Goal: Information Seeking & Learning: Check status

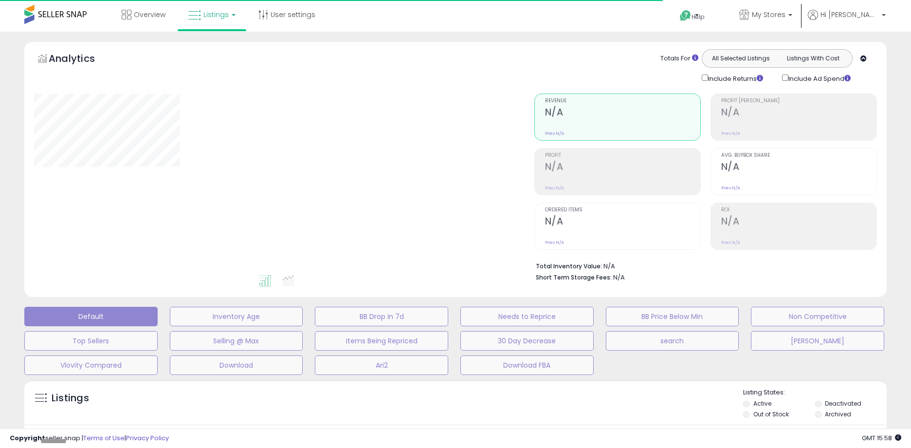
type input "*****"
select select "**"
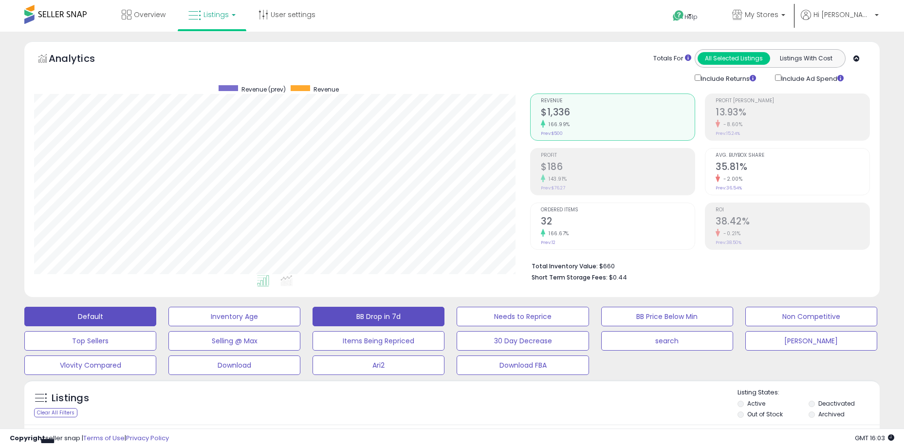
scroll to position [195, 0]
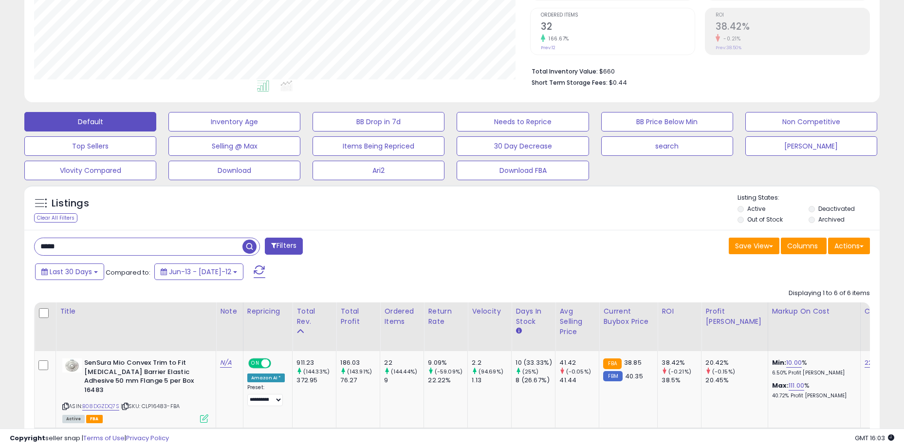
click at [124, 245] on input "*****" at bounding box center [139, 246] width 208 height 17
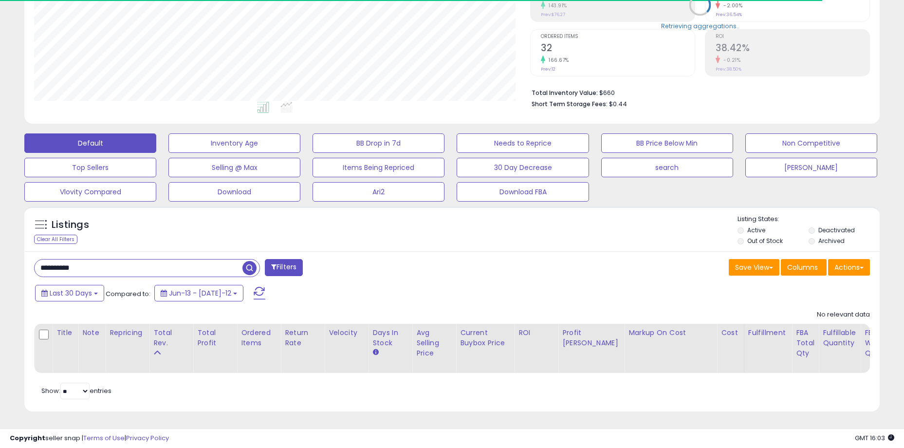
scroll to position [200, 496]
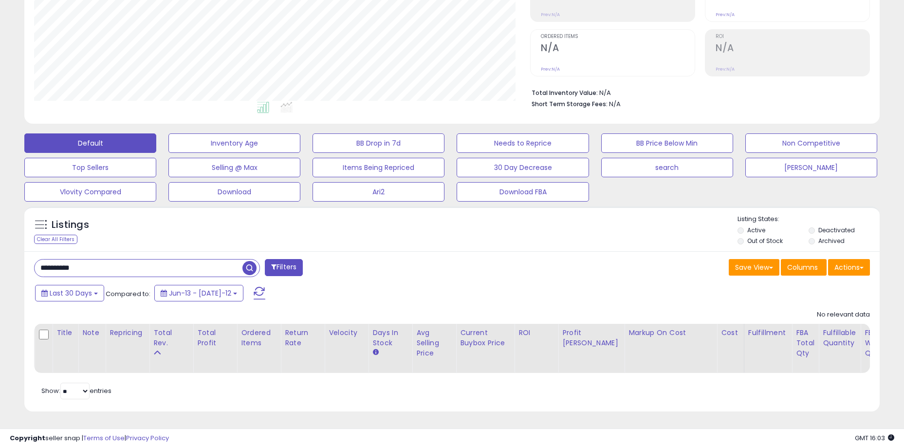
drag, startPoint x: 167, startPoint y: 270, endPoint x: 141, endPoint y: 259, distance: 27.9
click at [165, 269] on div "**********" at bounding box center [239, 268] width 425 height 19
click at [139, 259] on input "**********" at bounding box center [139, 267] width 208 height 17
click at [251, 206] on div "Listings Clear All Filters" at bounding box center [451, 228] width 855 height 45
click at [252, 215] on div "Listings Clear All Filters Listing States:" at bounding box center [451, 231] width 855 height 33
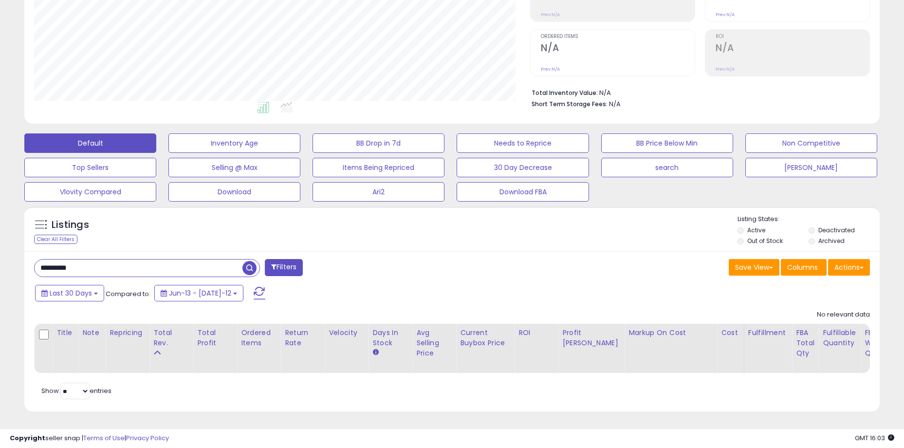
click at [248, 261] on span "button" at bounding box center [249, 268] width 14 height 14
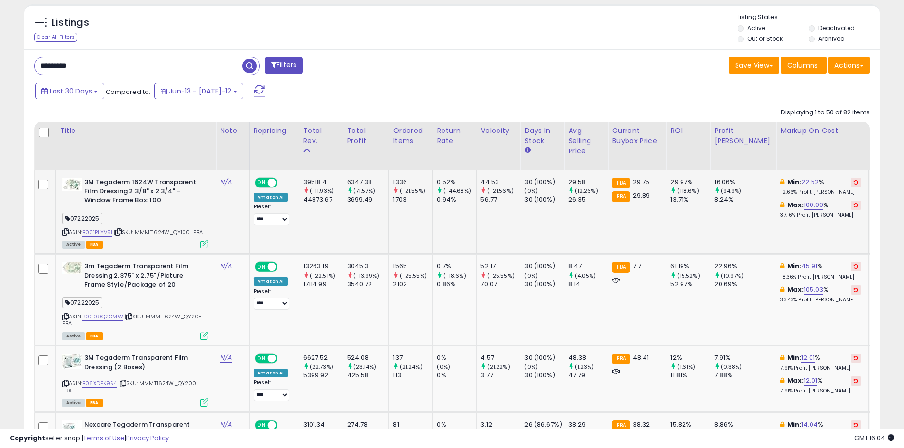
click at [192, 212] on div "ASIN: B001PLYV5I | SKU: MMMT1624W_QY100-FBA Active FBA" at bounding box center [135, 213] width 146 height 70
drag, startPoint x: 163, startPoint y: 181, endPoint x: 184, endPoint y: 202, distance: 30.3
click at [184, 202] on b "3M Tegaderm 1624W Transparent Film Dressing 2 3/8" x 2 3/4" - Window Frame Box:…" at bounding box center [143, 193] width 118 height 30
drag, startPoint x: 151, startPoint y: 179, endPoint x: 174, endPoint y: 192, distance: 27.0
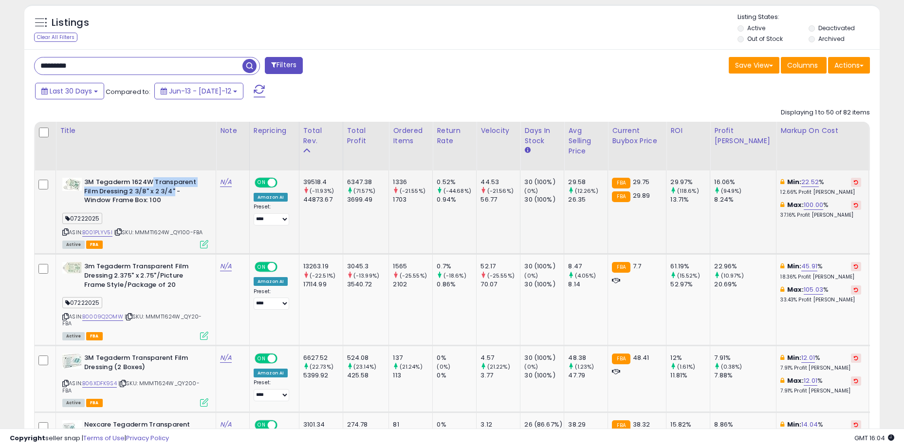
click at [174, 192] on b "3M Tegaderm 1624W Transparent Film Dressing 2 3/8" x 2 3/4" - Window Frame Box:…" at bounding box center [143, 193] width 118 height 30
click at [175, 193] on b "3M Tegaderm 1624W Transparent Film Dressing 2 3/8" x 2 3/4" - Window Frame Box:…" at bounding box center [143, 193] width 118 height 30
drag, startPoint x: 126, startPoint y: 178, endPoint x: 175, endPoint y: 202, distance: 54.8
click at [175, 202] on b "3M Tegaderm 1624W Transparent Film Dressing 2 3/8" x 2 3/4" - Window Frame Box:…" at bounding box center [143, 193] width 118 height 30
click at [176, 202] on b "3M Tegaderm 1624W Transparent Film Dressing 2 3/8" x 2 3/4" - Window Frame Box:…" at bounding box center [143, 193] width 118 height 30
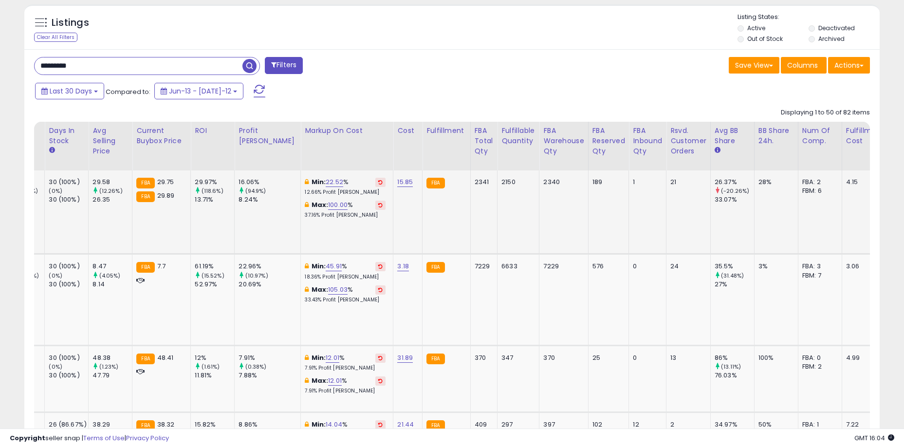
scroll to position [0, 483]
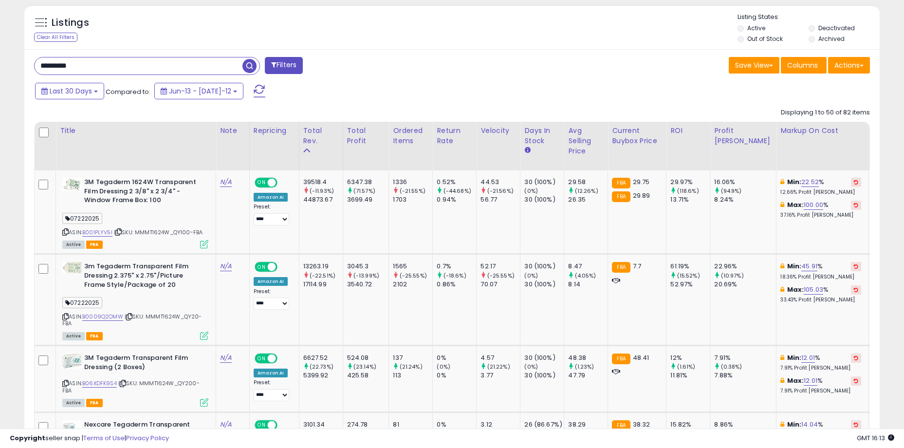
drag, startPoint x: 82, startPoint y: 59, endPoint x: 64, endPoint y: 59, distance: 18.5
click at [64, 59] on input "*********" at bounding box center [139, 65] width 208 height 17
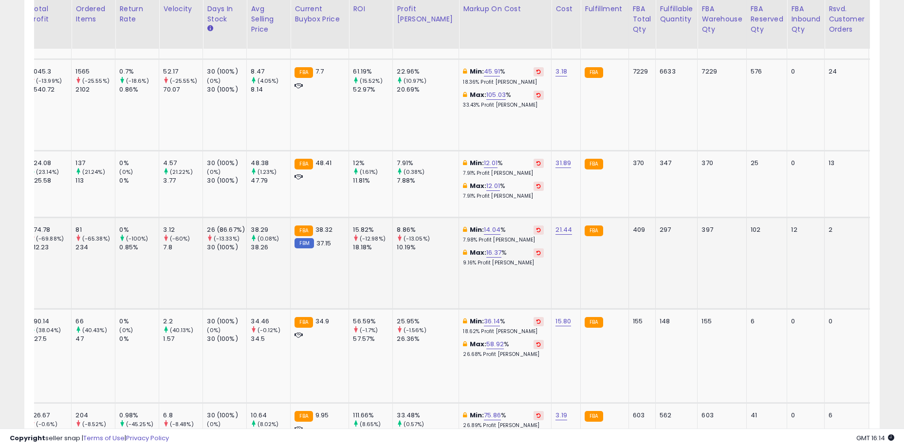
scroll to position [0, 433]
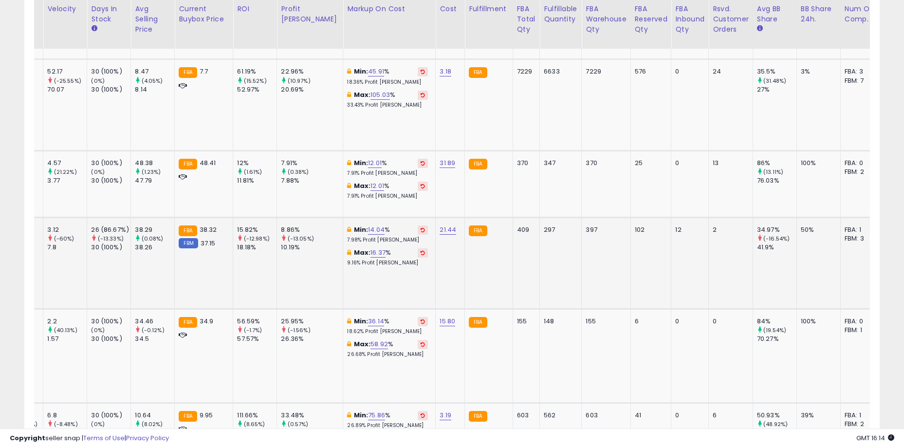
drag, startPoint x: 516, startPoint y: 280, endPoint x: 521, endPoint y: 281, distance: 5.4
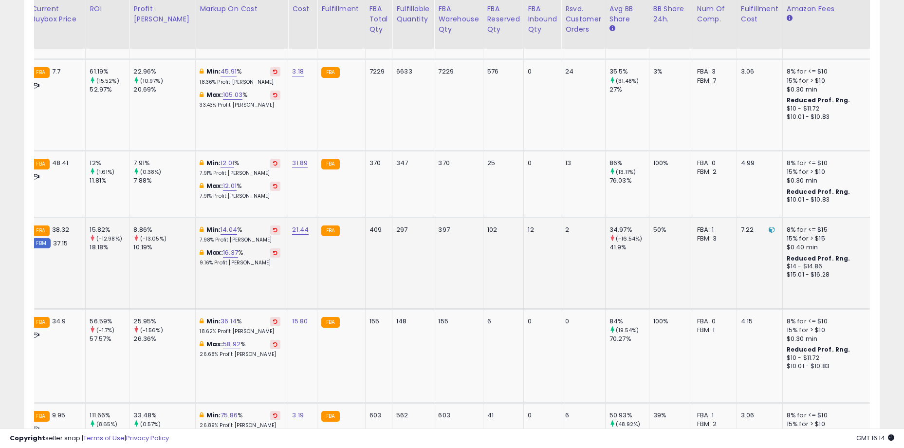
scroll to position [0, 581]
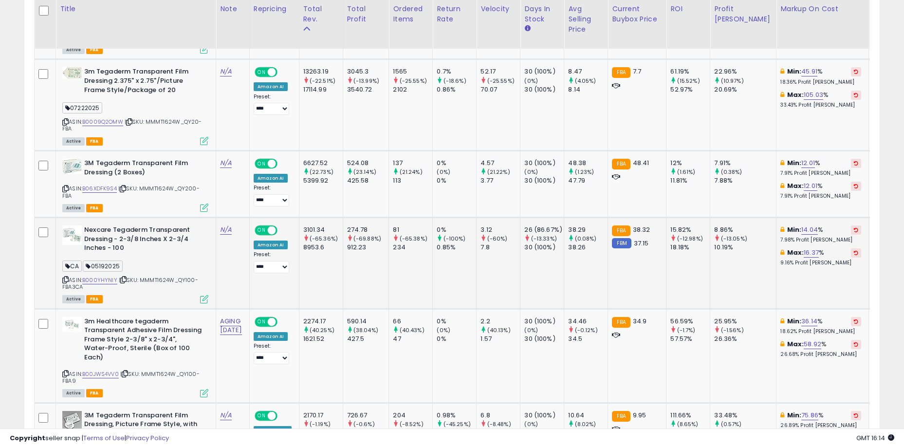
drag, startPoint x: 153, startPoint y: 277, endPoint x: 190, endPoint y: 285, distance: 37.9
click at [190, 285] on div "ASIN: B000YHYNIY | SKU: MMMT1624W_QY100-FBA3CA Active FBA" at bounding box center [135, 263] width 146 height 77
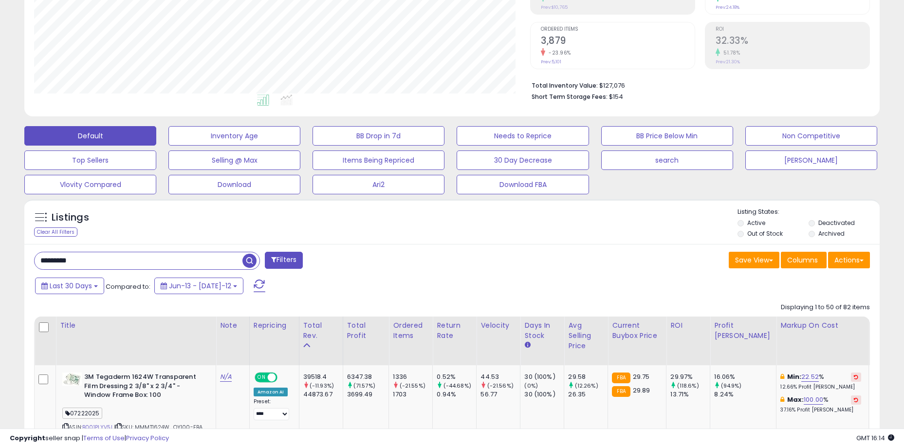
click at [103, 260] on input "*********" at bounding box center [139, 260] width 208 height 17
click at [162, 253] on input "*********" at bounding box center [139, 260] width 208 height 17
click at [182, 229] on div "Listings Clear All Filters Listing States:" at bounding box center [451, 223] width 855 height 33
drag, startPoint x: 138, startPoint y: 269, endPoint x: 136, endPoint y: 261, distance: 7.9
click at [137, 269] on div "*********" at bounding box center [147, 261] width 226 height 18
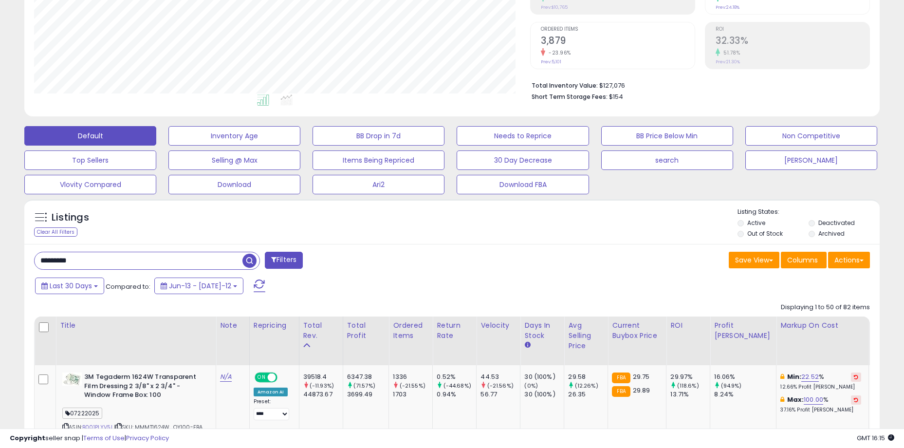
click at [136, 258] on input "*********" at bounding box center [139, 260] width 208 height 17
click at [145, 241] on div "Listings Clear All Filters" at bounding box center [451, 221] width 855 height 45
click at [147, 259] on input "*********" at bounding box center [139, 260] width 208 height 17
click at [173, 232] on div "Listings Clear All Filters Listing States:" at bounding box center [451, 223] width 855 height 33
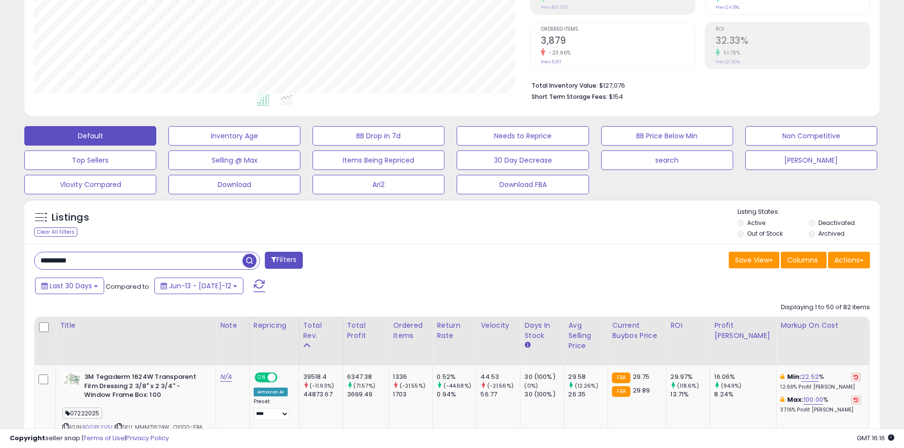
click at [502, 261] on div "Save View Save As New View Update Current View Columns Actions Import Import Wa…" at bounding box center [664, 261] width 425 height 19
drag, startPoint x: 183, startPoint y: 256, endPoint x: 63, endPoint y: 260, distance: 119.8
click at [63, 260] on input "*********" at bounding box center [139, 260] width 208 height 17
type input "*******"
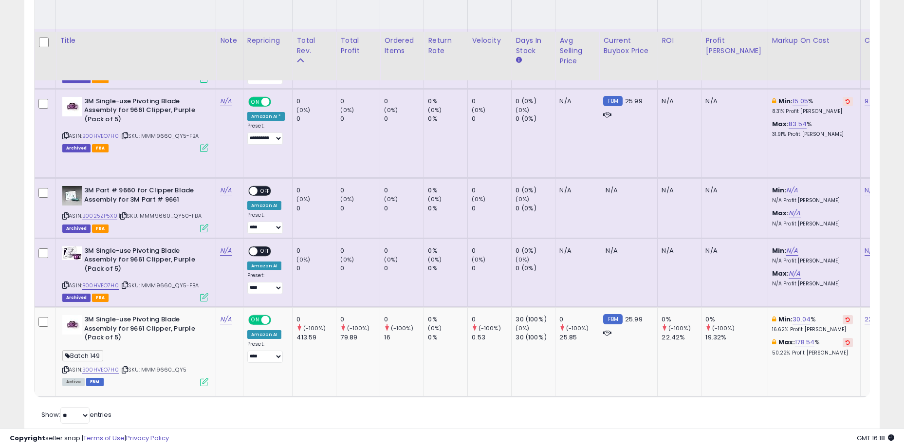
scroll to position [548, 0]
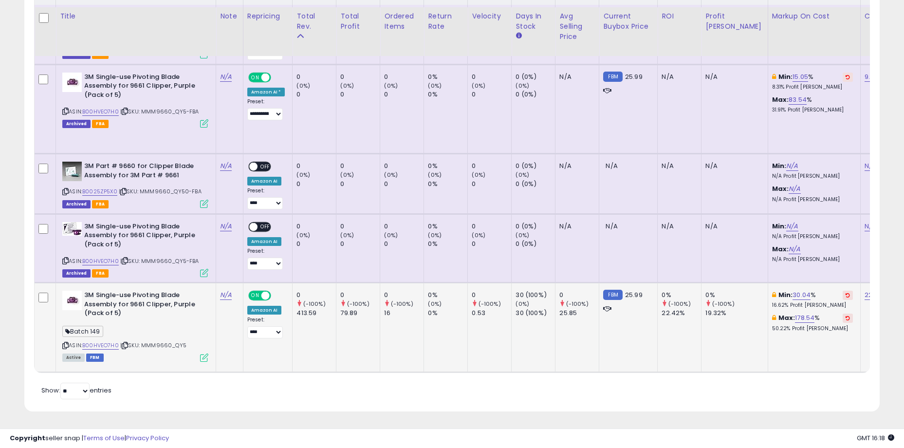
click at [393, 325] on td "0 (-100%) 16" at bounding box center [402, 327] width 44 height 89
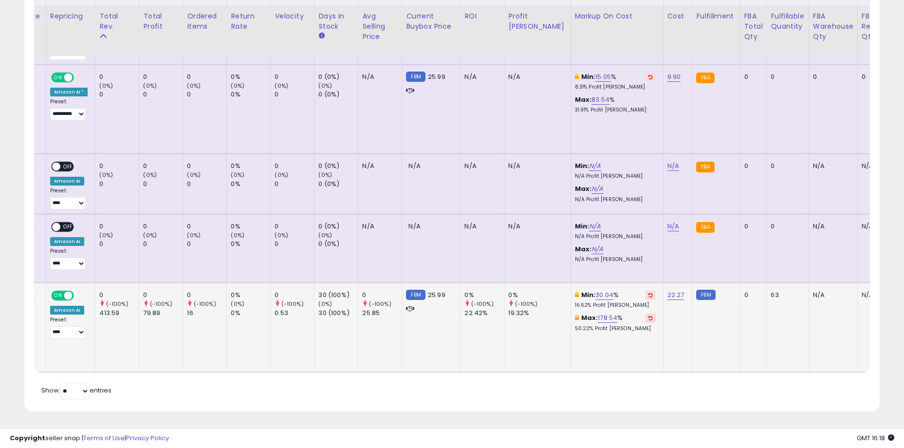
scroll to position [0, 0]
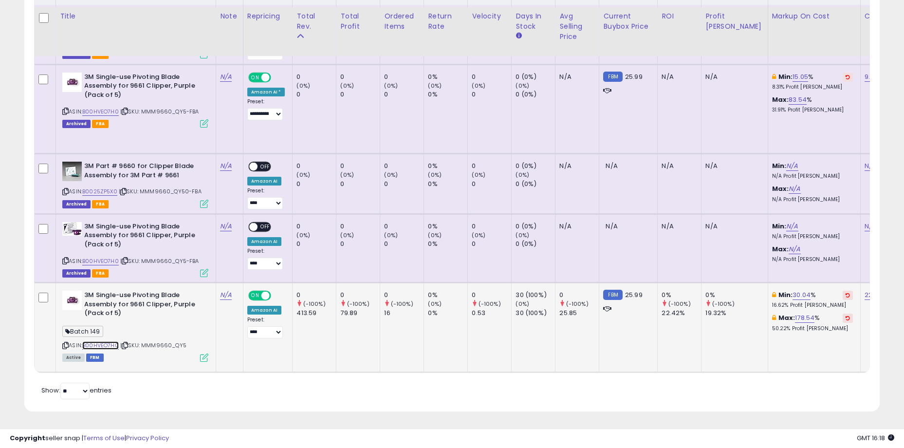
click at [96, 341] on link "B00HVEO7H0" at bounding box center [100, 345] width 36 height 8
drag, startPoint x: 185, startPoint y: 338, endPoint x: 146, endPoint y: 336, distance: 40.0
click at [146, 341] on span "| SKU: MMM9660_QY5" at bounding box center [153, 345] width 66 height 8
copy span "MMM9660_QY5"
click at [398, 312] on td "0 (-100%) 16" at bounding box center [402, 327] width 44 height 89
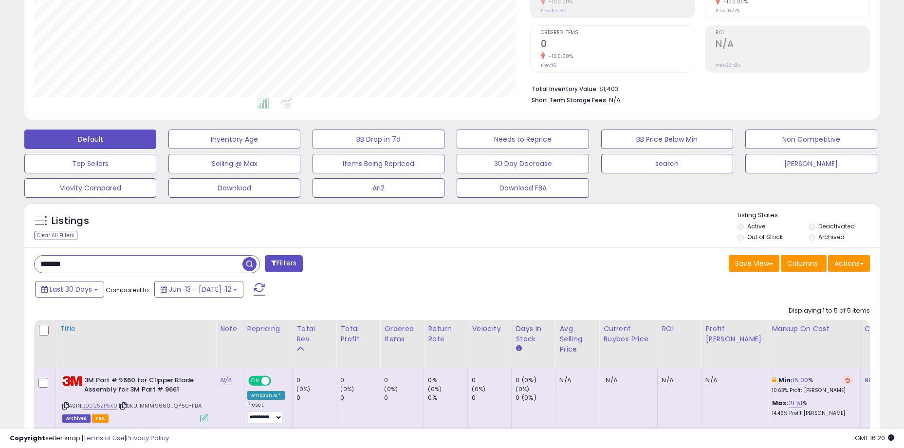
scroll to position [195, 0]
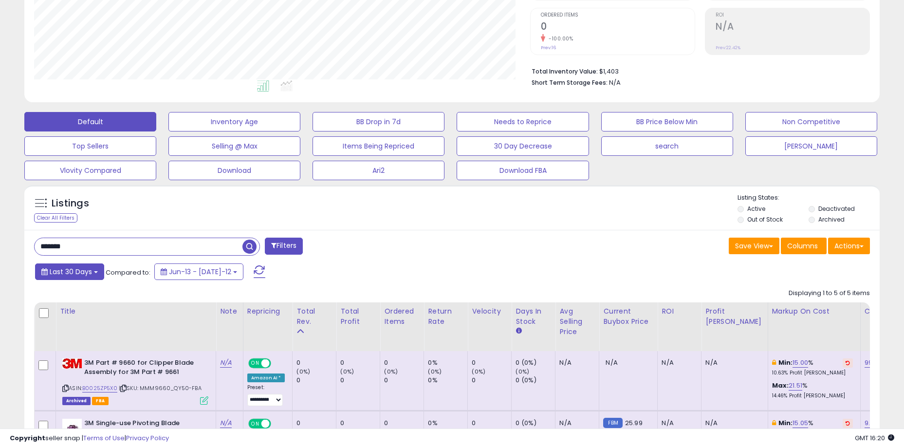
click at [84, 272] on span "Last 30 Days" at bounding box center [71, 272] width 42 height 10
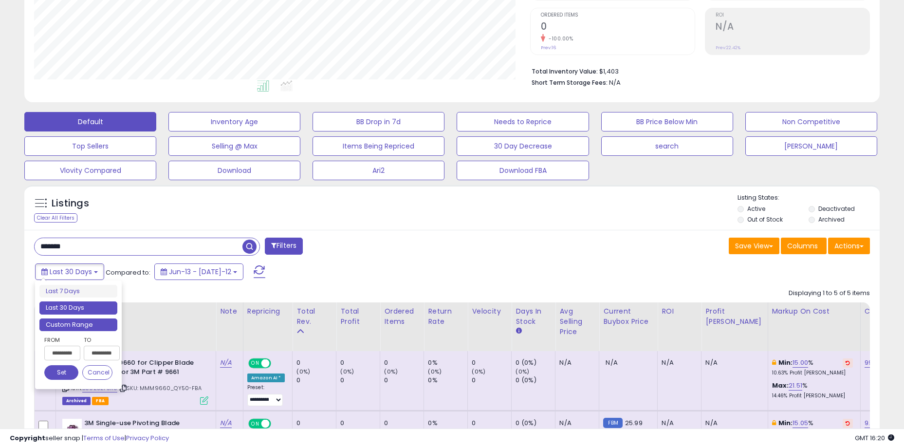
click at [84, 323] on li "Custom Range" at bounding box center [78, 324] width 78 height 13
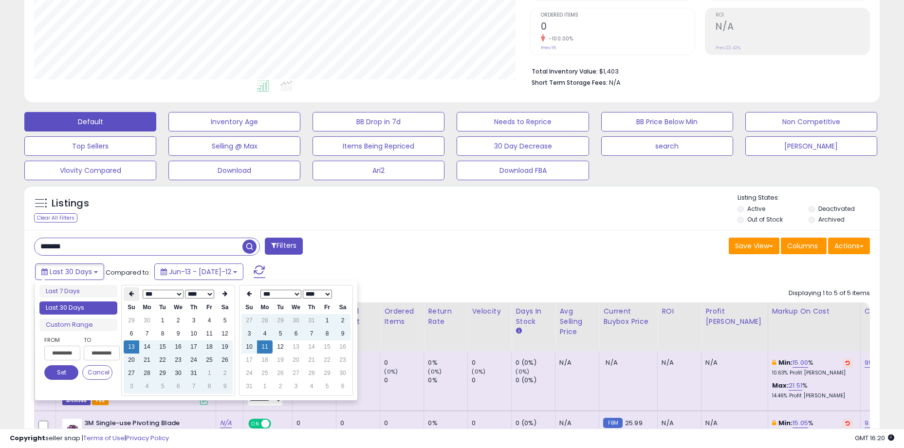
click at [135, 295] on th at bounding box center [132, 294] width 16 height 14
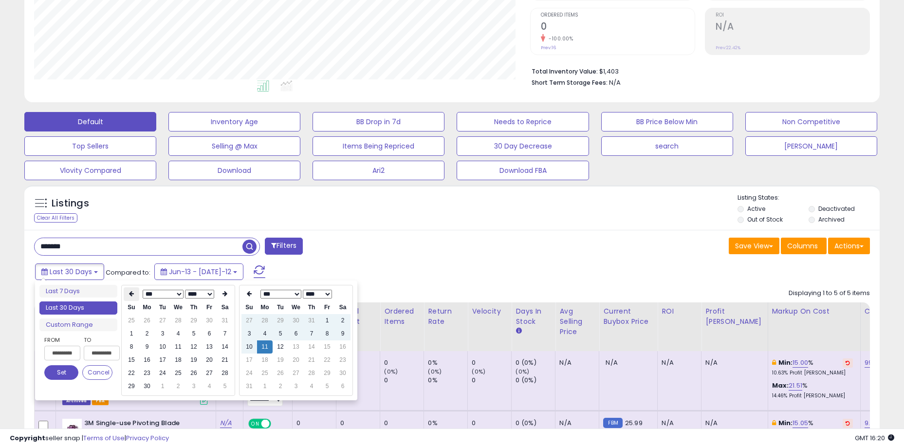
click at [132, 293] on icon at bounding box center [131, 294] width 5 height 6
click at [176, 323] on td "1" at bounding box center [178, 320] width 16 height 13
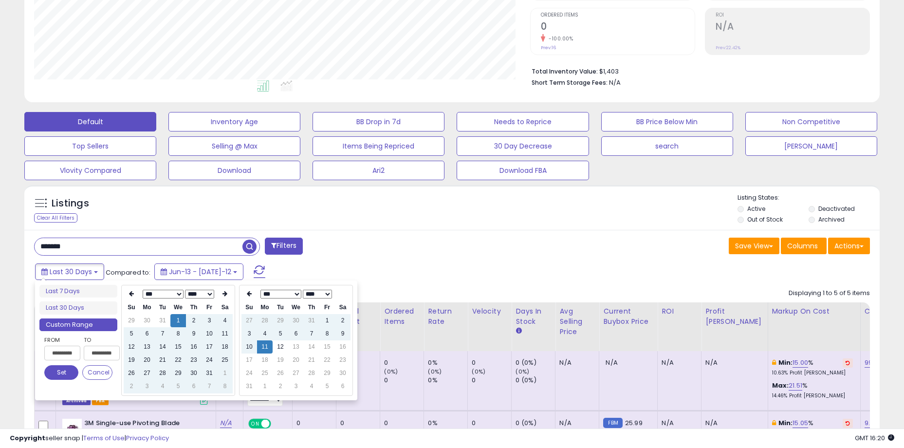
type input "**********"
click at [56, 370] on button "Set" at bounding box center [61, 372] width 34 height 15
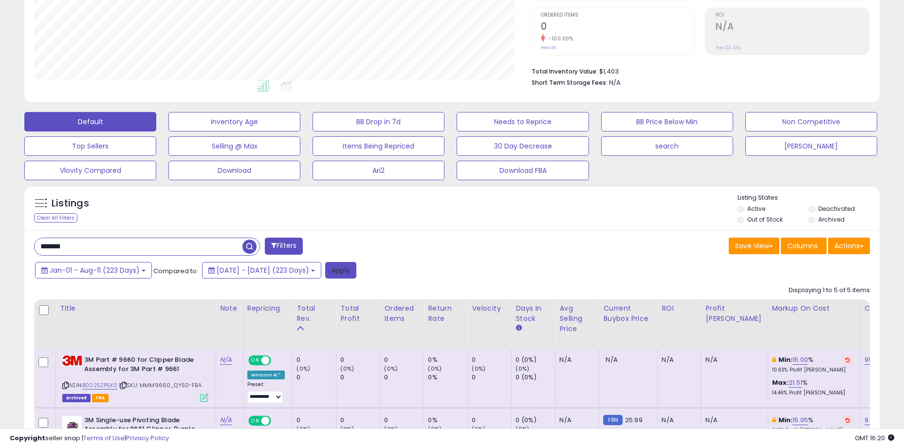
click at [356, 269] on button "Apply" at bounding box center [340, 270] width 31 height 17
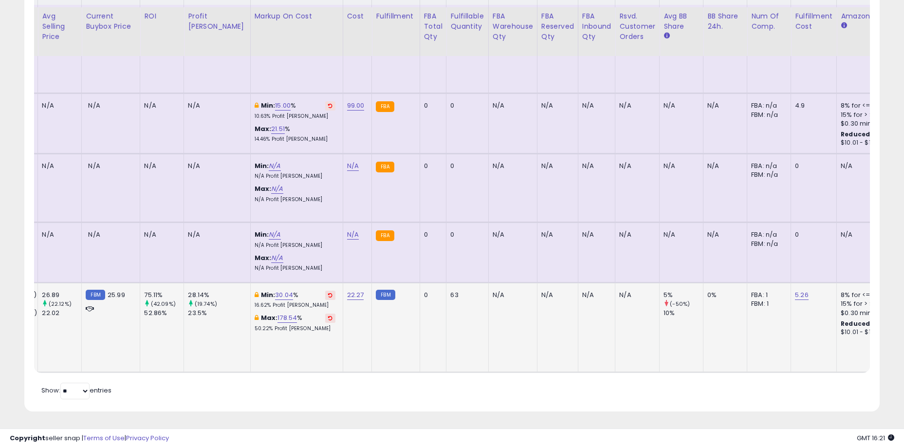
scroll to position [0, 627]
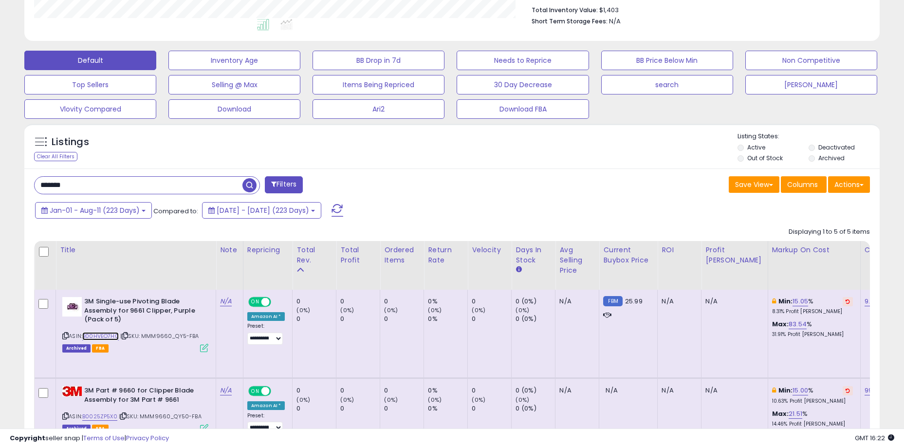
click at [103, 333] on link "B00HVEO7H0" at bounding box center [100, 336] width 36 height 8
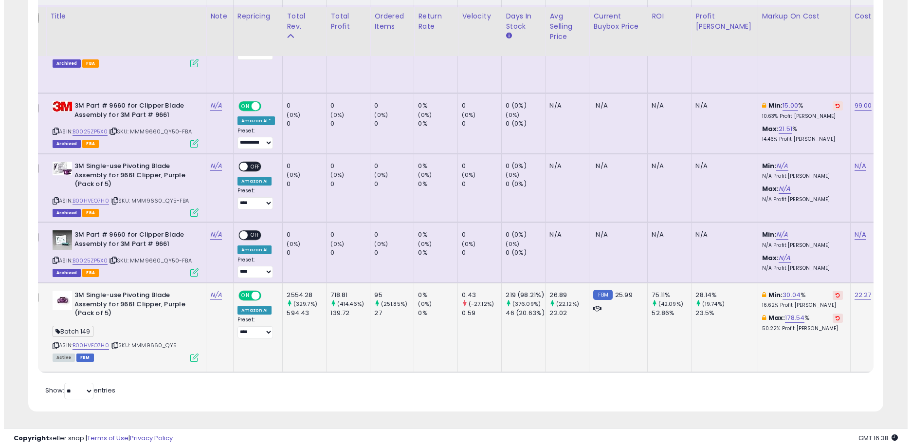
scroll to position [0, 0]
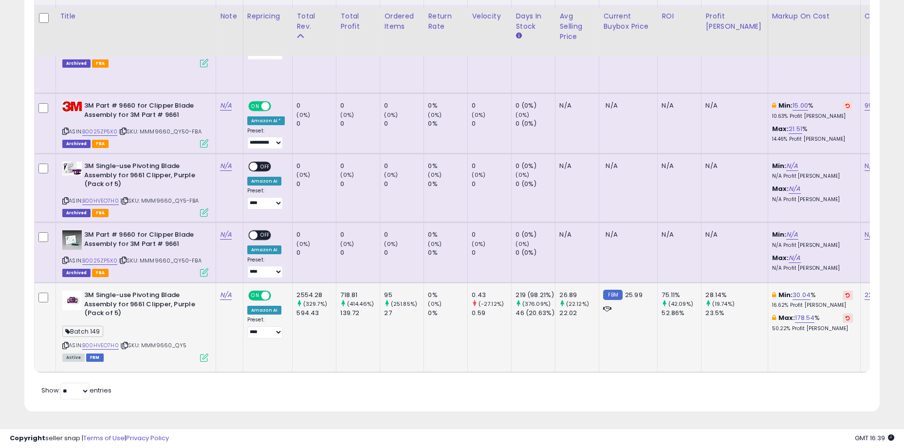
click at [203, 353] on icon at bounding box center [204, 357] width 8 height 8
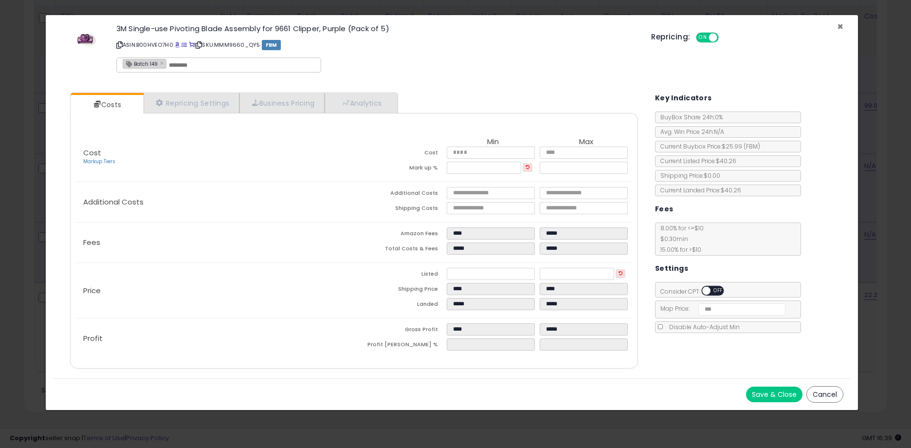
click at [838, 25] on span "×" at bounding box center [840, 26] width 6 height 14
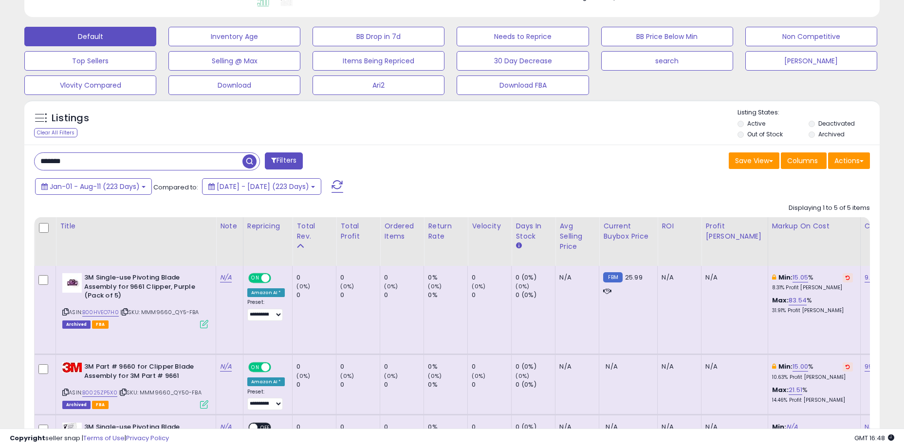
scroll to position [256, 0]
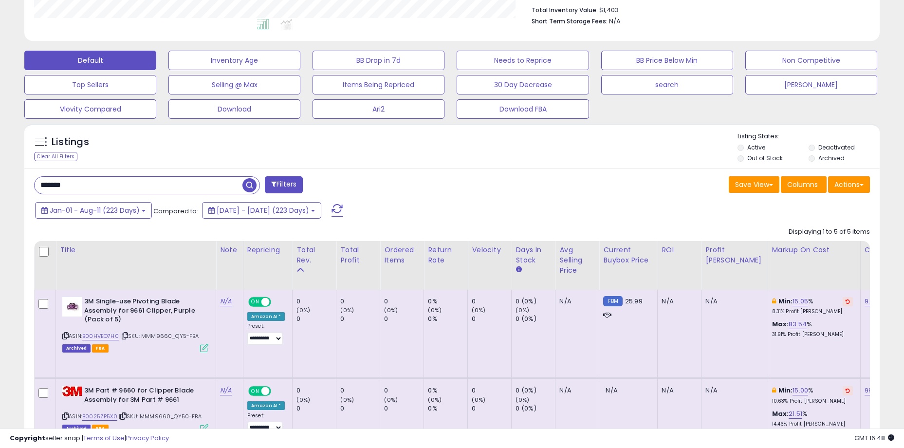
drag, startPoint x: 142, startPoint y: 185, endPoint x: 65, endPoint y: 185, distance: 77.4
click at [65, 185] on input "*******" at bounding box center [139, 185] width 208 height 17
type input "*******"
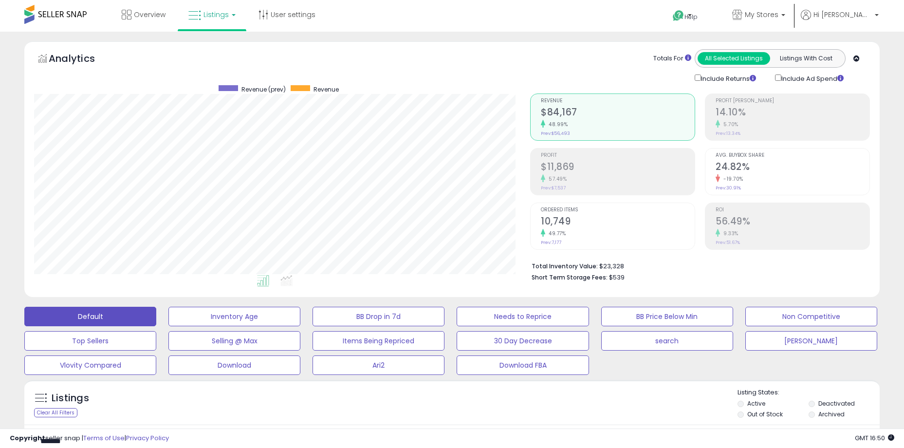
scroll to position [292, 0]
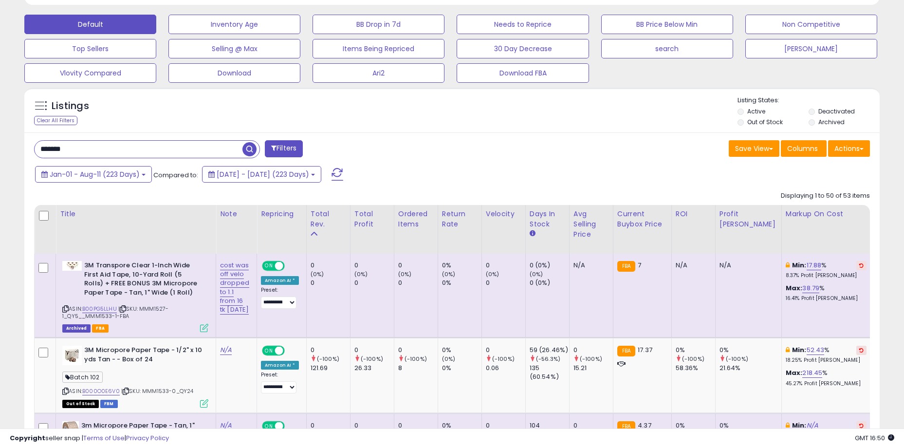
drag, startPoint x: 89, startPoint y: 151, endPoint x: 103, endPoint y: 151, distance: 14.6
click at [102, 150] on input "*******" at bounding box center [139, 149] width 208 height 17
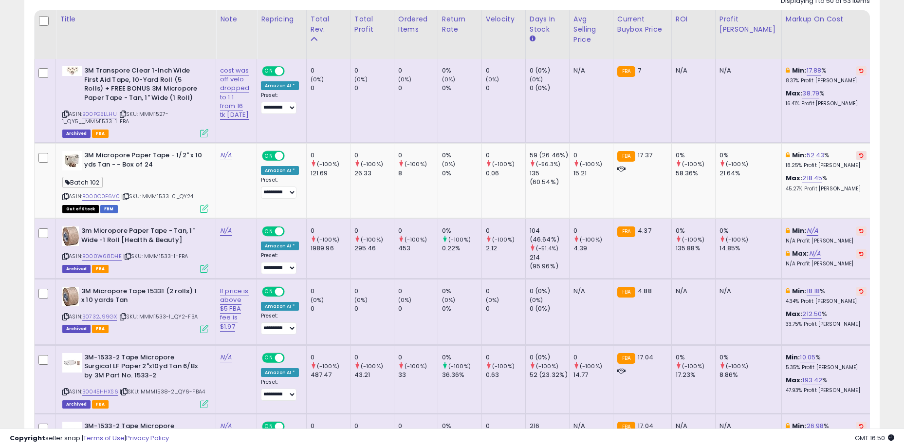
scroll to position [195, 0]
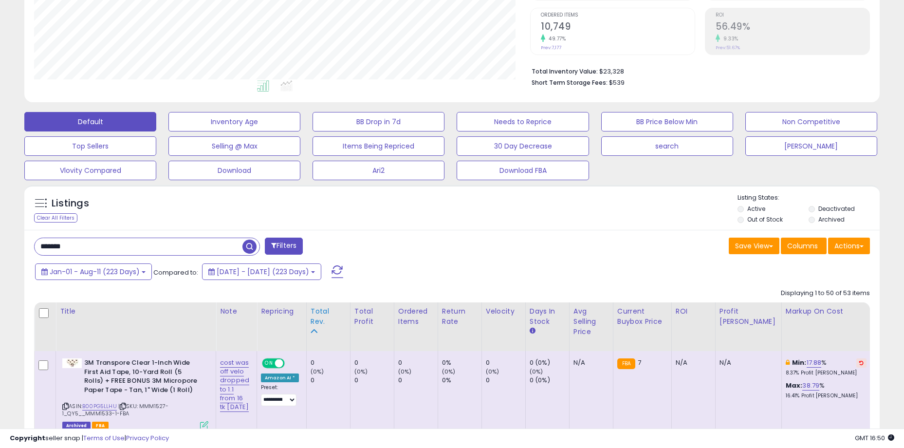
click at [335, 317] on div "Total Rev." at bounding box center [328, 316] width 36 height 20
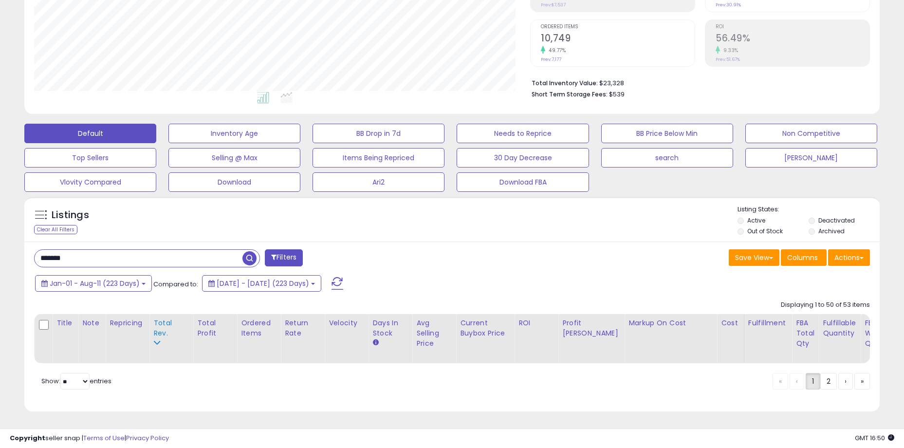
scroll to position [190, 0]
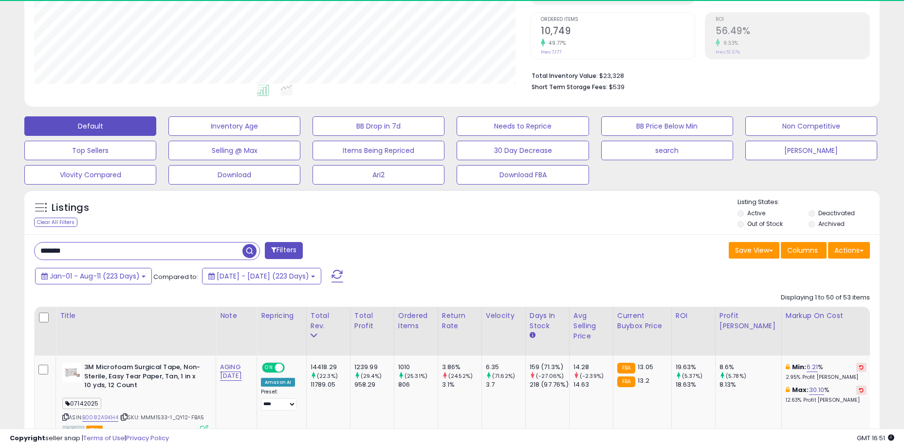
click at [420, 214] on div "Listings Clear All Filters Listing States:" at bounding box center [451, 214] width 855 height 33
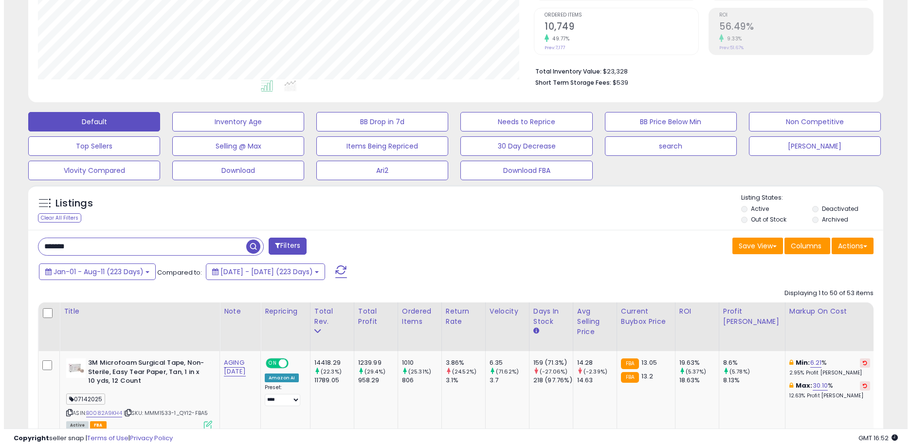
scroll to position [389, 0]
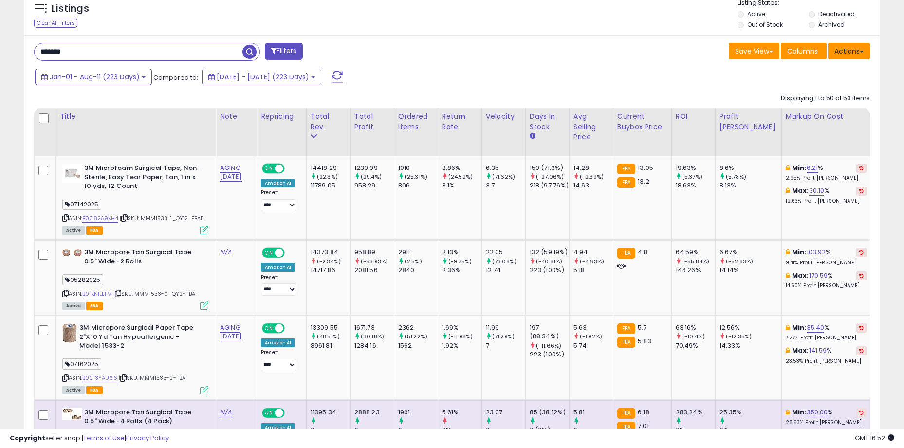
click at [837, 49] on button "Actions" at bounding box center [849, 51] width 42 height 17
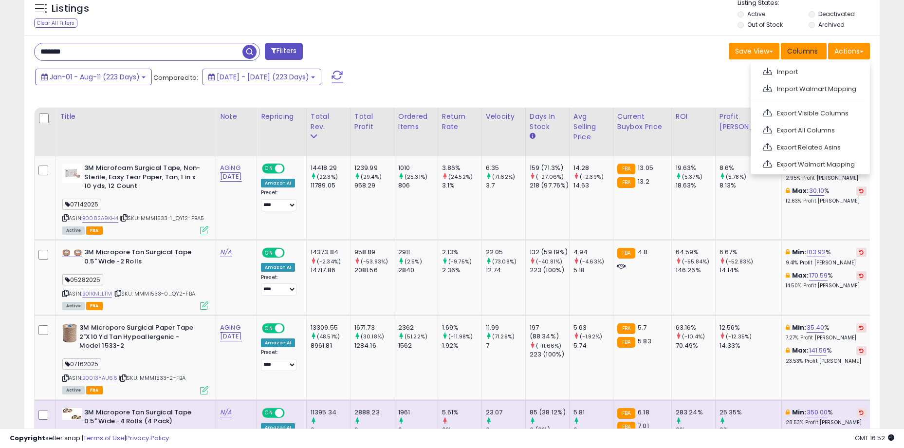
click at [798, 55] on span "Columns" at bounding box center [802, 51] width 31 height 10
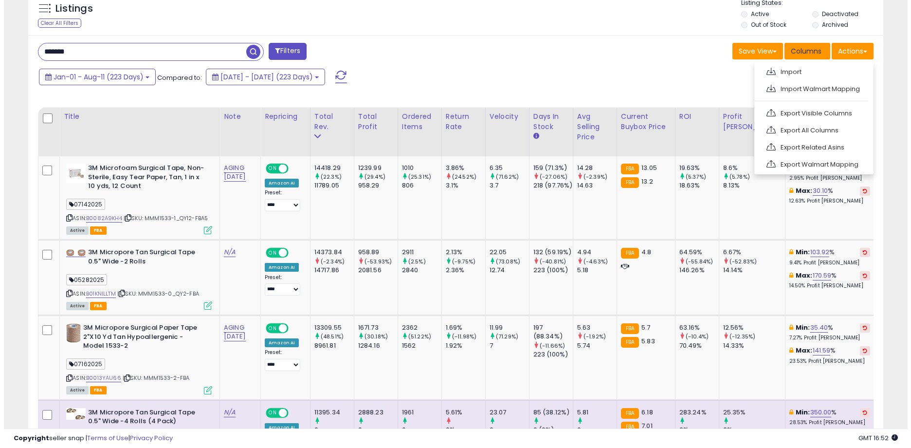
scroll to position [200, 500]
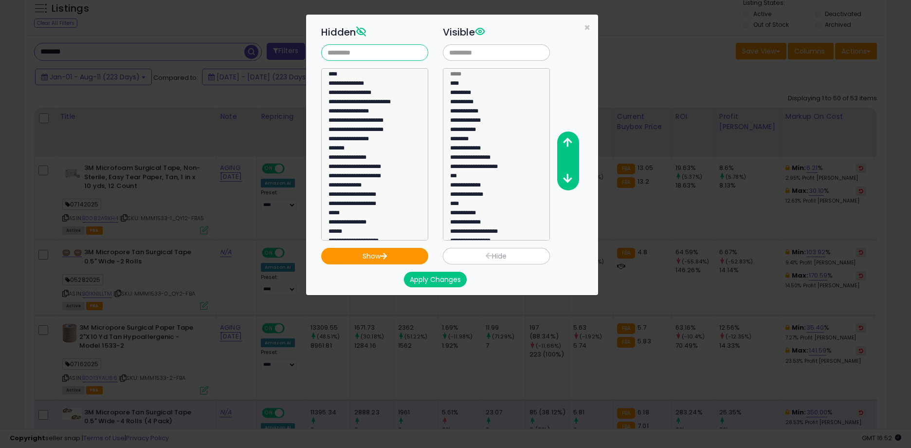
click at [358, 58] on input "text" at bounding box center [374, 52] width 107 height 17
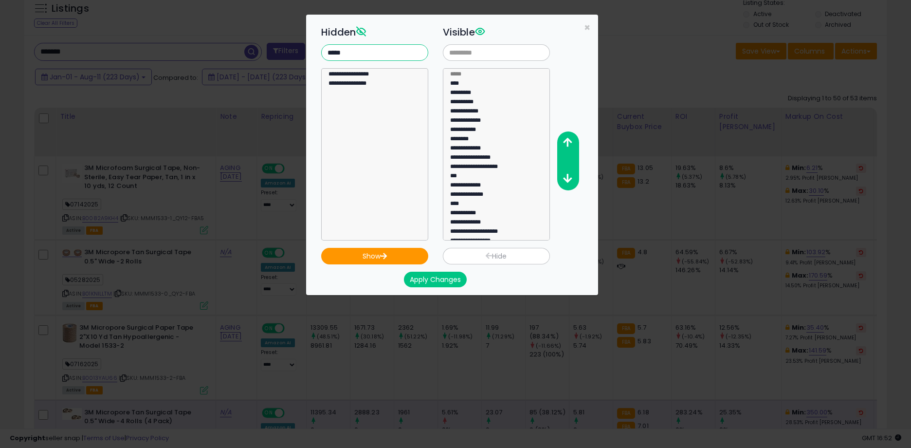
type input "*****"
click at [366, 85] on option "**********" at bounding box center [371, 84] width 87 height 9
select select "**********"
click at [389, 80] on option "**********" at bounding box center [371, 84] width 87 height 9
click at [385, 254] on icon "button" at bounding box center [383, 256] width 7 height 6
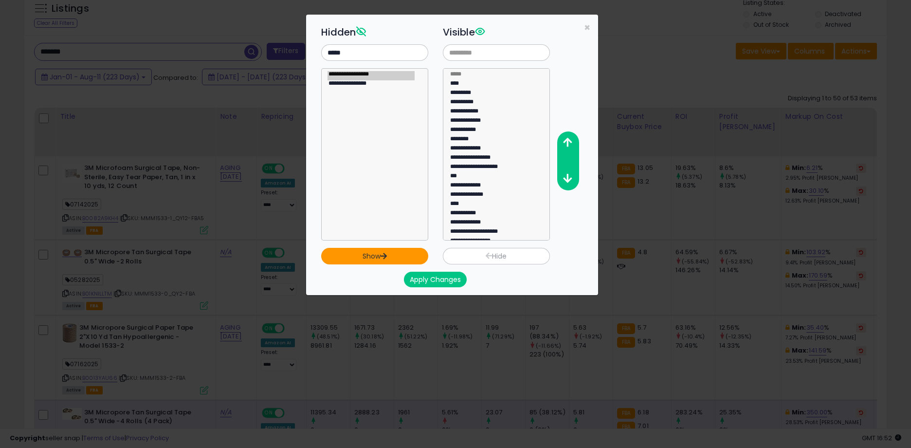
select select
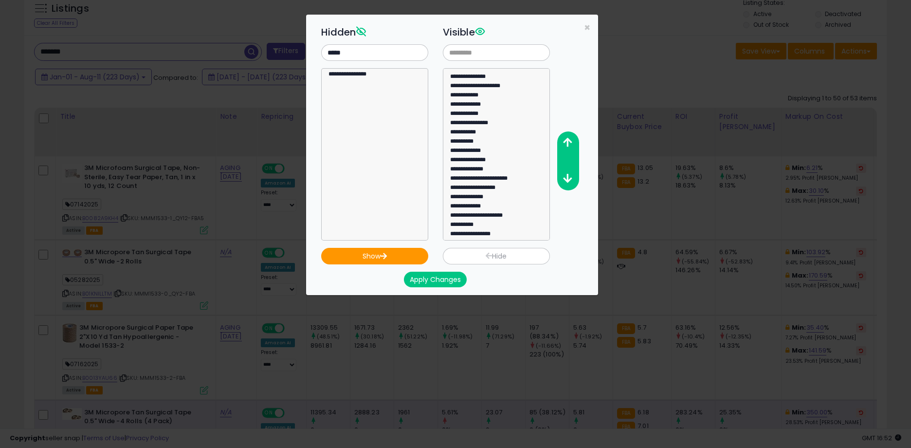
click at [439, 282] on button "Apply Changes" at bounding box center [435, 280] width 63 height 16
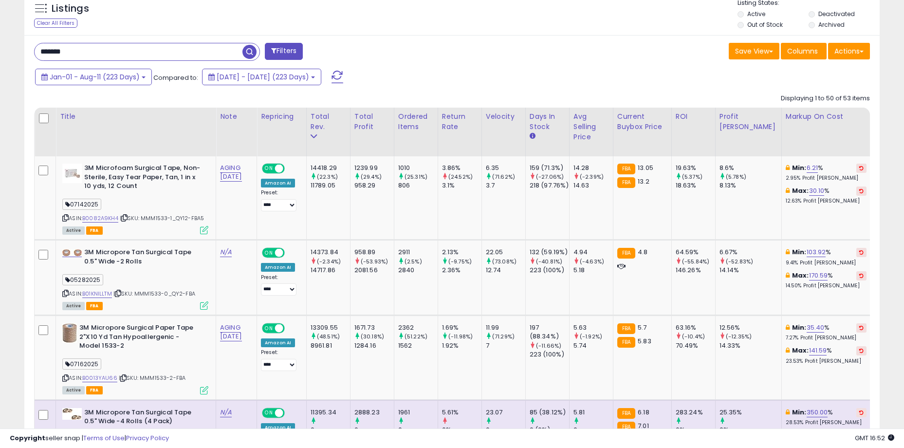
scroll to position [486436, 486139]
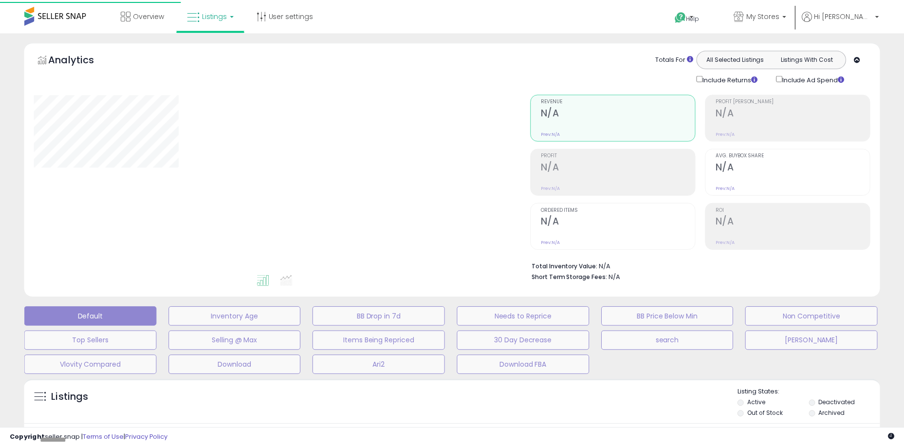
scroll to position [181, 0]
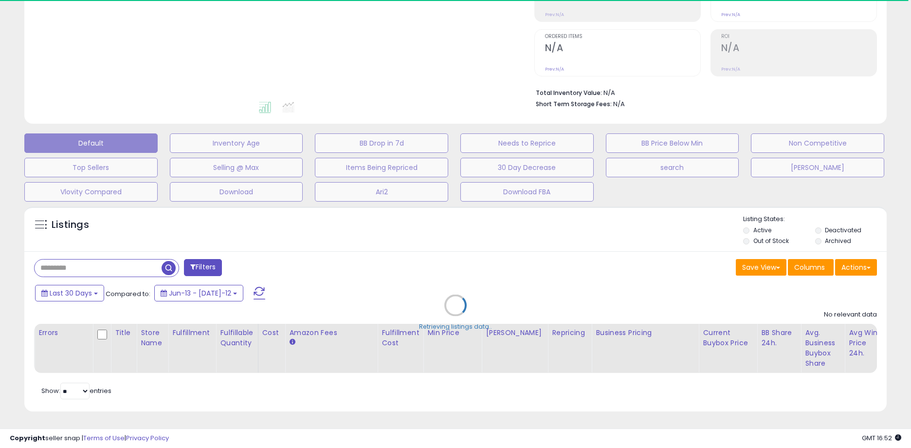
type input "*******"
select select "**"
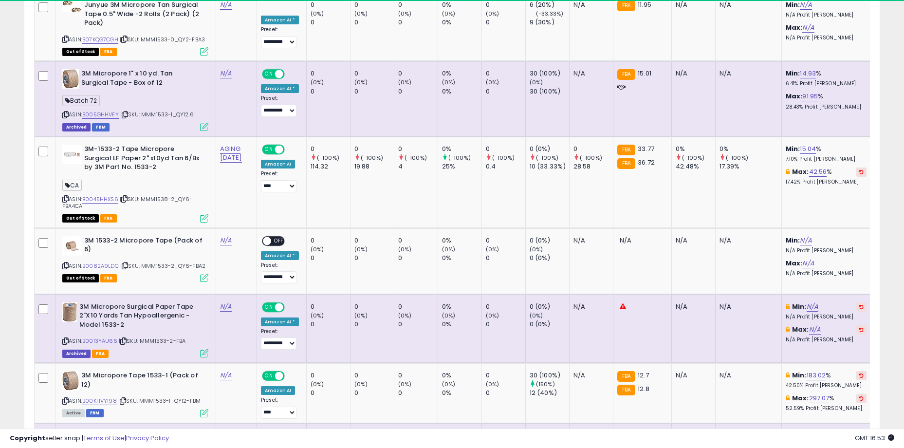
scroll to position [278, 0]
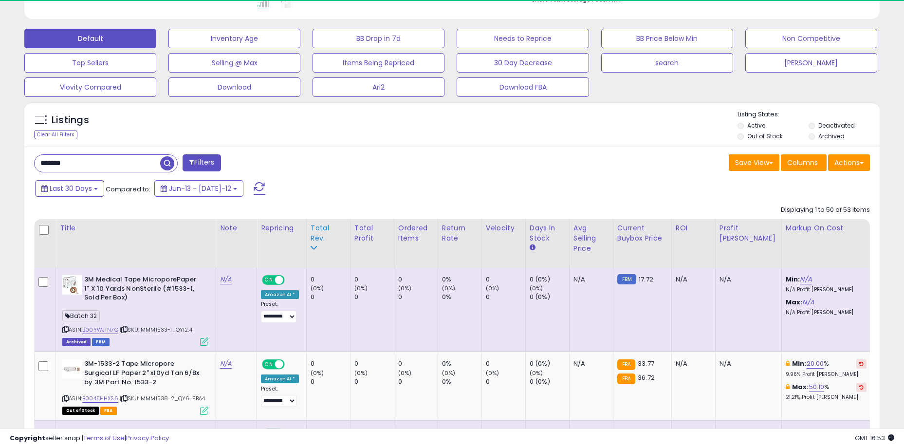
click at [324, 229] on div "Total Rev." at bounding box center [328, 233] width 36 height 20
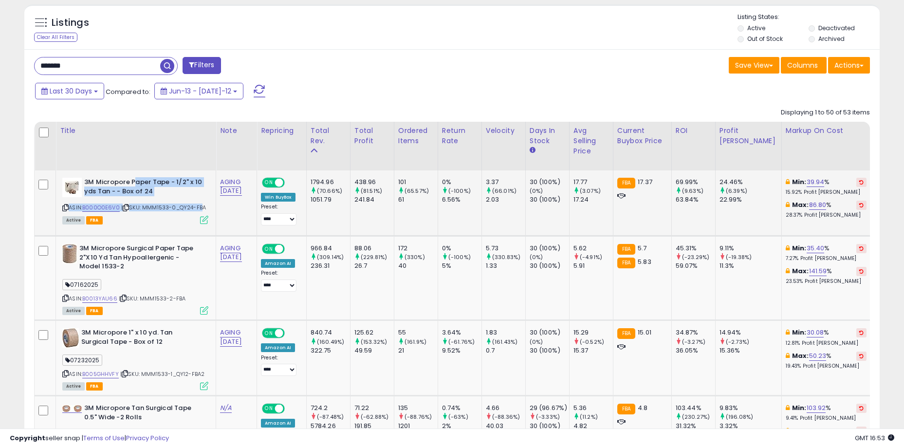
drag, startPoint x: 136, startPoint y: 182, endPoint x: 198, endPoint y: 206, distance: 66.2
click at [198, 206] on div "3M Micropore Paper Tape - 1/2" x 10 yds Tan - - Box of 24 ASIN: B000O0E6V0 | SK…" at bounding box center [134, 200] width 148 height 45
click at [198, 206] on span "| SKU: MMM1533-0_QY24-FBA" at bounding box center [163, 207] width 85 height 8
drag, startPoint x: 198, startPoint y: 206, endPoint x: 128, endPoint y: 179, distance: 74.7
click at [128, 179] on div "3M Micropore Paper Tape - 1/2" x 10 yds Tan - - Box of 24 ASIN: B000O0E6V0 | SK…" at bounding box center [134, 200] width 148 height 45
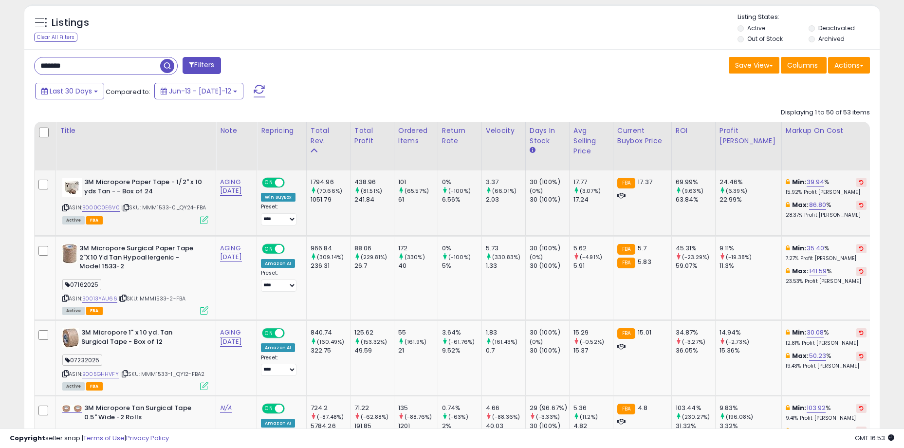
drag, startPoint x: 128, startPoint y: 179, endPoint x: 113, endPoint y: 179, distance: 15.6
click at [128, 179] on b "3M Micropore Paper Tape - 1/2" x 10 yds Tan - - Box of 24" at bounding box center [143, 188] width 118 height 20
drag, startPoint x: 112, startPoint y: 179, endPoint x: 201, endPoint y: 208, distance: 93.7
click at [201, 208] on div "3M Micropore Paper Tape - 1/2" x 10 yds Tan - - Box of 24 ASIN: B000O0E6V0 | SK…" at bounding box center [134, 200] width 148 height 45
click at [201, 208] on span "| SKU: MMM1533-0_QY24-FBA" at bounding box center [163, 207] width 85 height 8
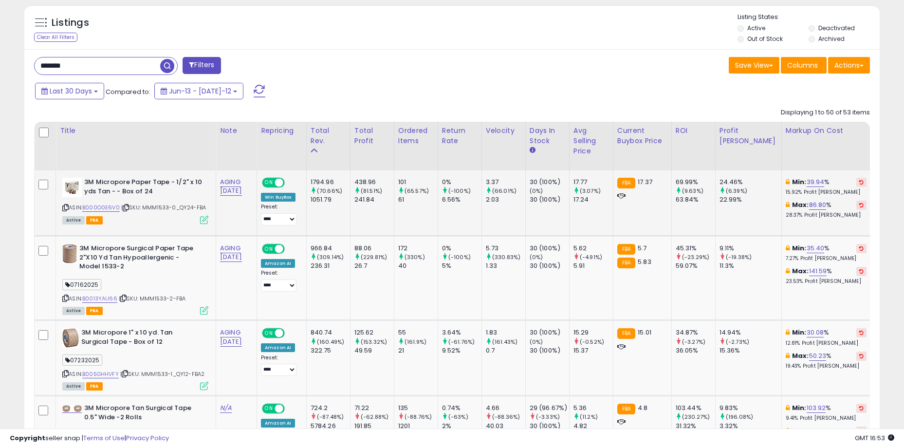
drag, startPoint x: 202, startPoint y: 208, endPoint x: 113, endPoint y: 180, distance: 93.4
click at [113, 180] on div "3M Micropore Paper Tape - 1/2" x 10 yds Tan - - Box of 24 ASIN: B000O0E6V0 | SK…" at bounding box center [134, 200] width 148 height 45
click at [113, 180] on b "3M Micropore Paper Tape - 1/2" x 10 yds Tan - - Box of 24" at bounding box center [143, 188] width 118 height 20
drag, startPoint x: 89, startPoint y: 181, endPoint x: 196, endPoint y: 202, distance: 109.1
click at [196, 202] on div "3M Micropore Paper Tape - 1/2" x 10 yds Tan - - Box of 24 ASIN: B000O0E6V0 | SK…" at bounding box center [134, 200] width 148 height 45
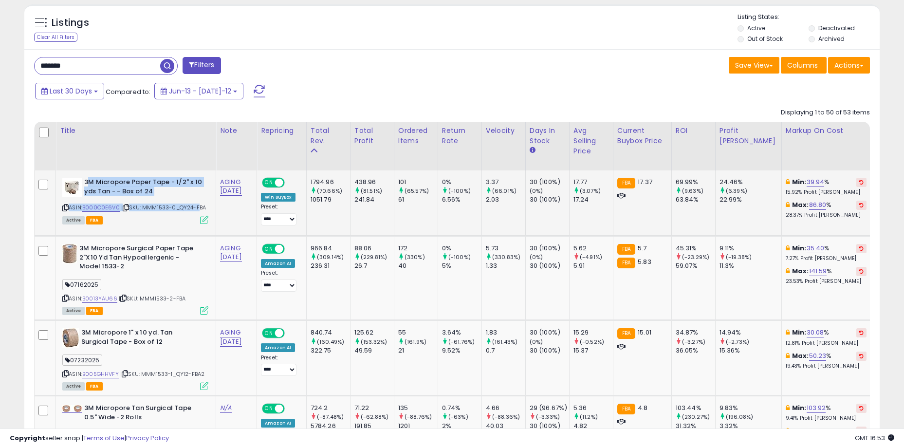
click at [196, 202] on div "ASIN: B000O0E6V0 | SKU: MMM1533-0_QY24-FBA Active FBA" at bounding box center [135, 200] width 146 height 45
drag, startPoint x: 197, startPoint y: 203, endPoint x: 113, endPoint y: 176, distance: 88.0
click at [113, 176] on td "3M Micropore Paper Tape - 1/2" x 10 yds Tan - - Box of 24 ASIN: B000O0E6V0 | SK…" at bounding box center [136, 202] width 160 height 65
drag, startPoint x: 113, startPoint y: 180, endPoint x: 96, endPoint y: 178, distance: 17.1
click at [112, 180] on b "3M Micropore Paper Tape - 1/2" x 10 yds Tan - - Box of 24" at bounding box center [143, 188] width 118 height 20
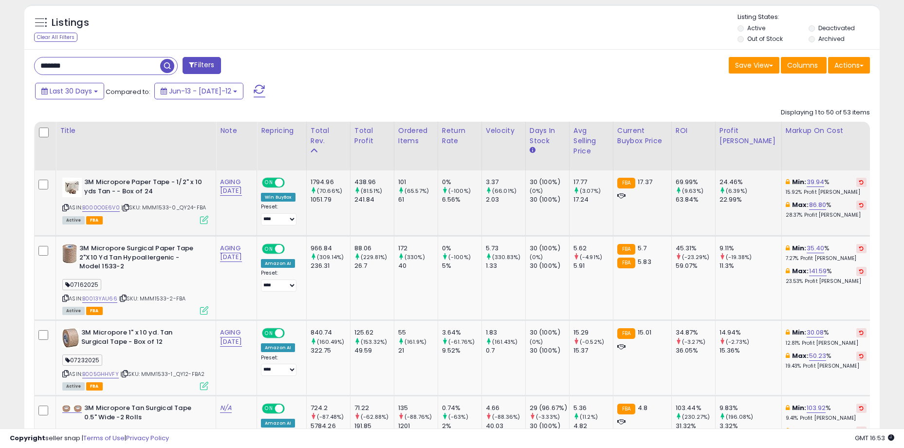
drag, startPoint x: 96, startPoint y: 178, endPoint x: 204, endPoint y: 207, distance: 111.8
click at [204, 207] on div "3M Micropore Paper Tape - 1/2" x 10 yds Tan - - Box of 24 ASIN: B000O0E6V0 | SK…" at bounding box center [134, 200] width 148 height 45
drag, startPoint x: 297, startPoint y: 64, endPoint x: 307, endPoint y: 69, distance: 10.7
click at [298, 64] on div "******* Filters" at bounding box center [239, 66] width 425 height 19
drag, startPoint x: 79, startPoint y: 62, endPoint x: 62, endPoint y: 59, distance: 17.2
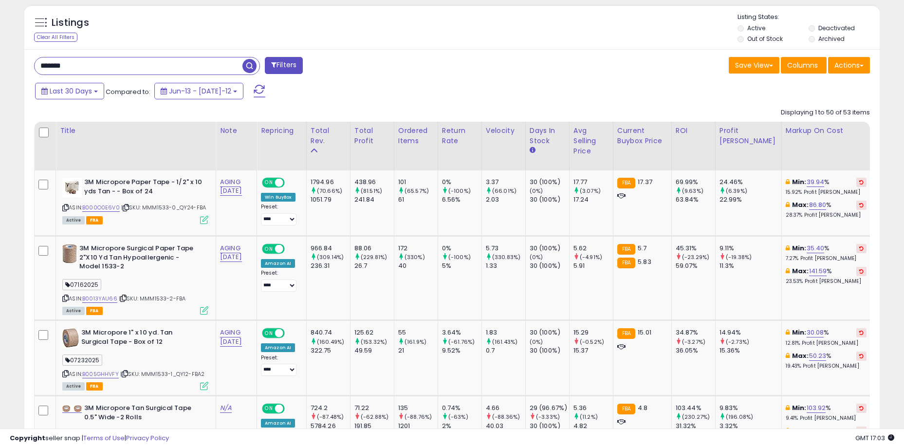
click at [62, 59] on input "*******" at bounding box center [139, 65] width 208 height 17
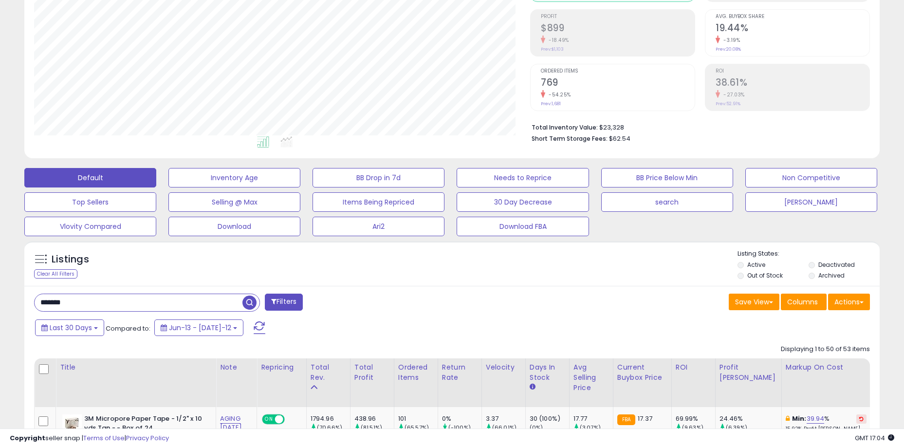
scroll to position [195, 0]
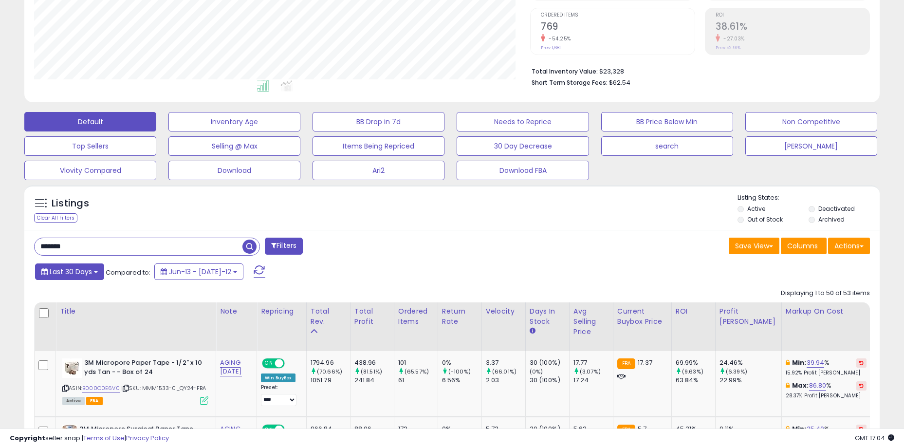
click at [88, 265] on button "Last 30 Days" at bounding box center [69, 271] width 69 height 17
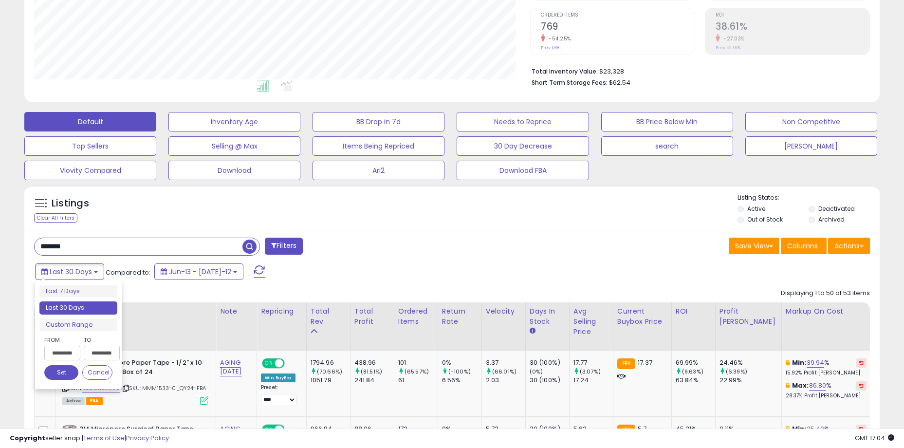
click at [291, 280] on div "Last 30 Days Compared to: Jun-13 - Jul-12" at bounding box center [346, 273] width 627 height 22
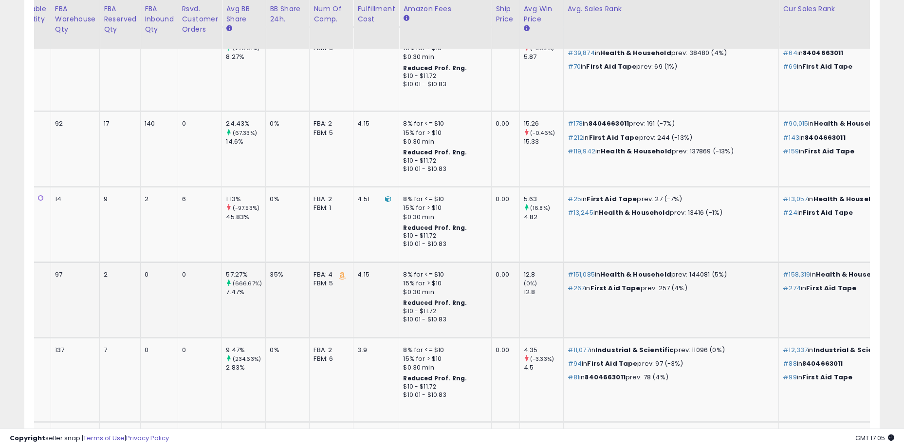
scroll to position [0, 0]
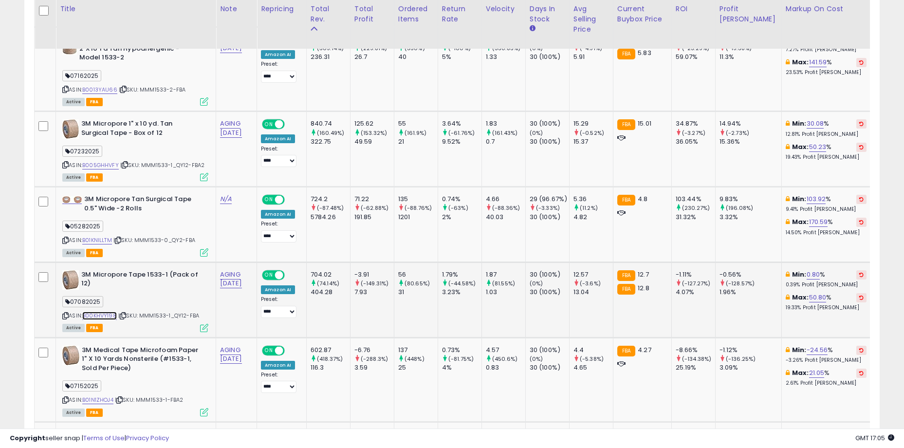
click at [109, 316] on link "B00KHVY198" at bounding box center [99, 315] width 35 height 8
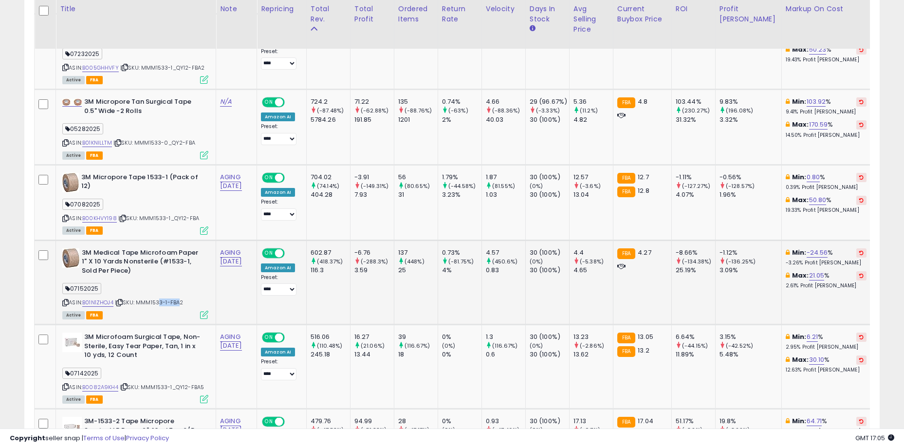
drag, startPoint x: 158, startPoint y: 300, endPoint x: 179, endPoint y: 305, distance: 21.0
click at [179, 305] on span "| SKU: MMM1533-1-FBA2" at bounding box center [149, 302] width 69 height 8
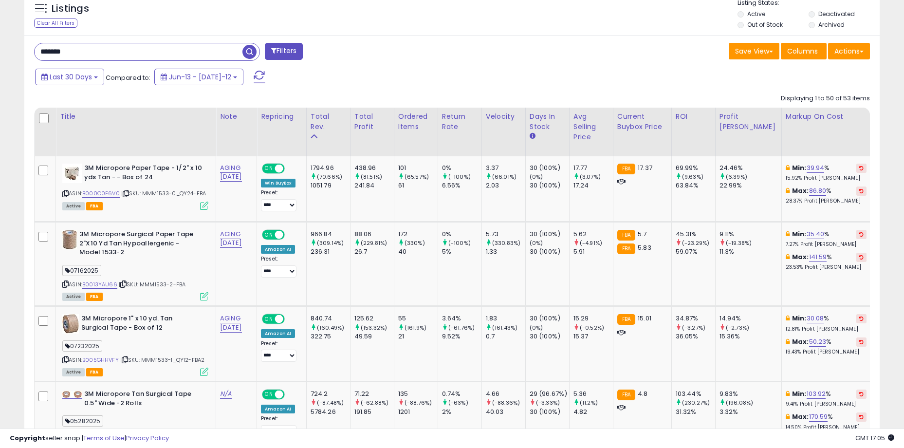
scroll to position [0, 0]
